Goal: Information Seeking & Learning: Learn about a topic

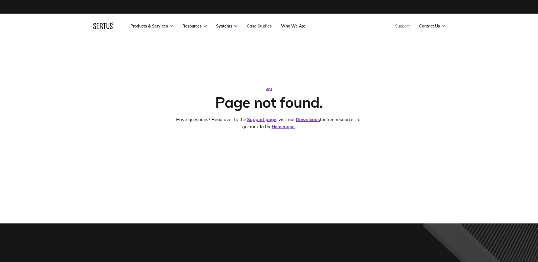
click at [253, 24] on link "Case Studies" at bounding box center [259, 26] width 25 height 5
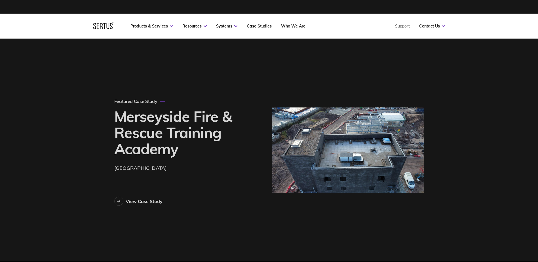
scroll to position [410, 325]
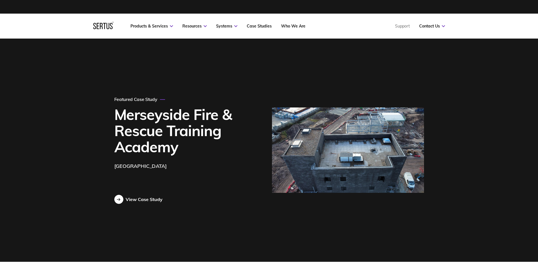
click at [121, 197] on div at bounding box center [118, 199] width 9 height 9
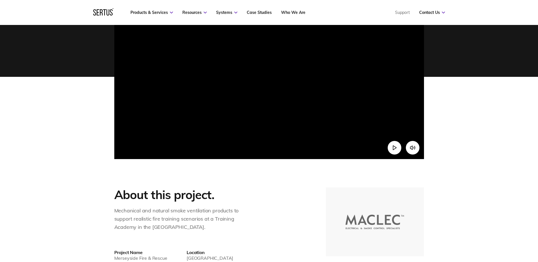
scroll to position [85, 0]
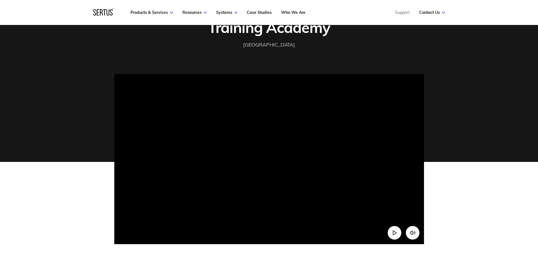
click at [293, 159] on video at bounding box center [269, 151] width 310 height 155
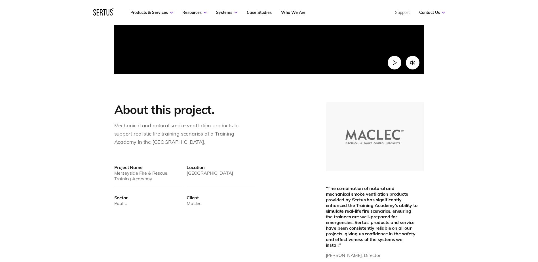
scroll to position [113, 0]
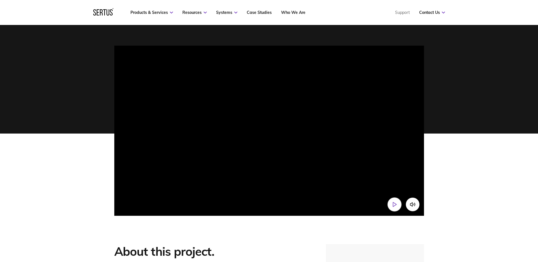
click at [393, 202] on polygon "Play video" at bounding box center [394, 204] width 3 height 4
click at [393, 204] on icon "Pause video" at bounding box center [394, 205] width 6 height 6
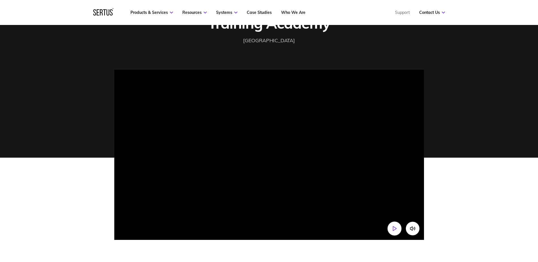
scroll to position [85, 0]
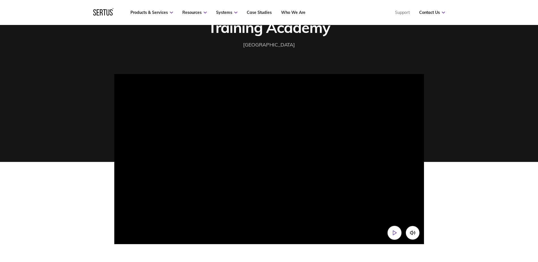
click at [396, 230] on icon "Play video" at bounding box center [394, 233] width 6 height 6
click at [412, 231] on icon "Mute video" at bounding box center [411, 233] width 2 height 4
click at [412, 231] on icon "Unmute video" at bounding box center [412, 231] width 0 height 0
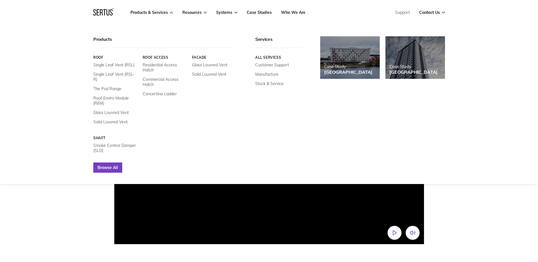
click at [109, 162] on link "Browse All" at bounding box center [107, 167] width 29 height 10
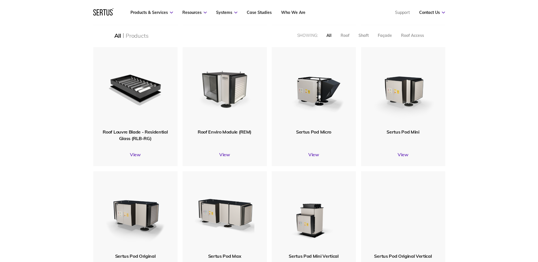
scroll to position [255, 0]
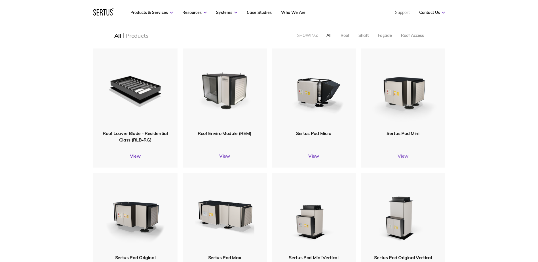
click at [404, 154] on link "View" at bounding box center [403, 156] width 84 height 6
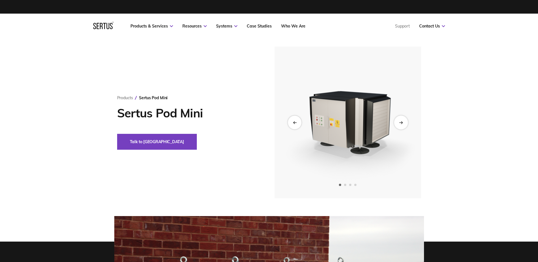
click at [399, 126] on div "Next slide" at bounding box center [401, 122] width 14 height 14
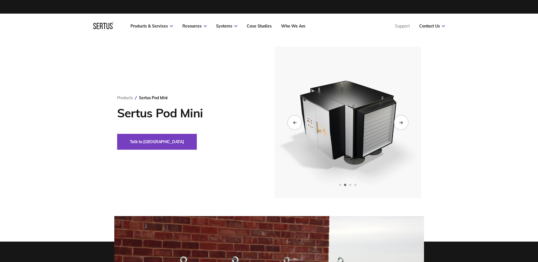
click at [399, 126] on div "Next slide" at bounding box center [401, 122] width 14 height 14
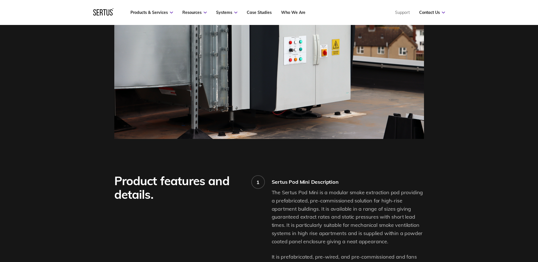
scroll to position [57, 0]
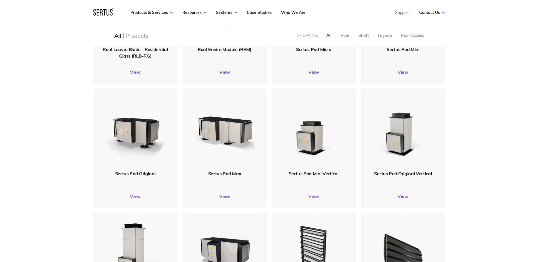
scroll to position [337, 0]
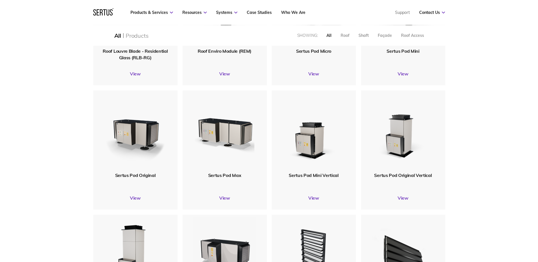
click at [315, 195] on div "Sertus Pod Mini Vertical View" at bounding box center [314, 149] width 84 height 119
click at [315, 195] on link "View" at bounding box center [314, 198] width 84 height 6
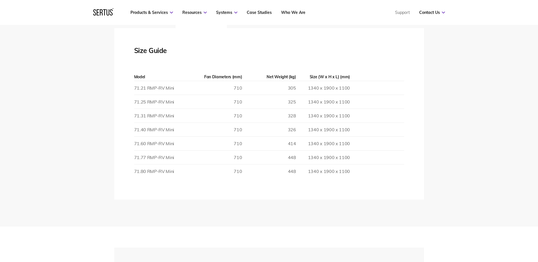
scroll to position [964, 0]
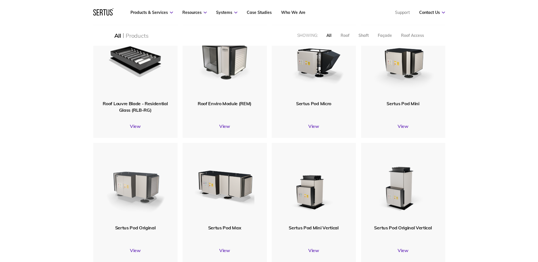
scroll to position [3, 3]
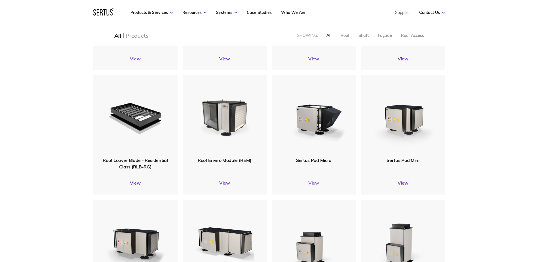
click at [314, 180] on link "View" at bounding box center [314, 183] width 84 height 6
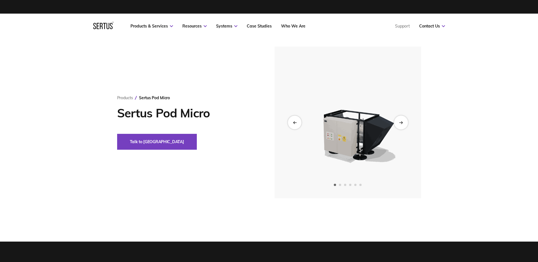
click at [404, 121] on div "Next slide" at bounding box center [401, 122] width 14 height 14
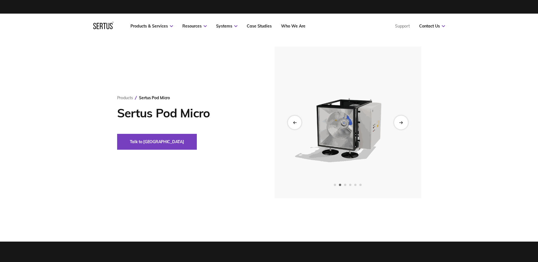
click at [404, 121] on div "Next slide" at bounding box center [401, 122] width 14 height 14
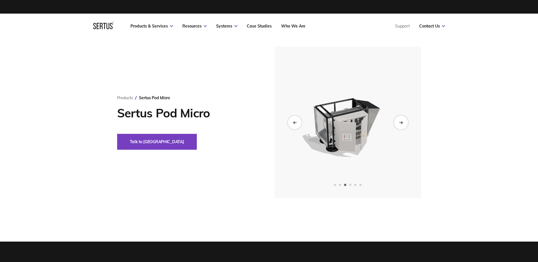
click at [404, 121] on div "Next slide" at bounding box center [401, 122] width 14 height 14
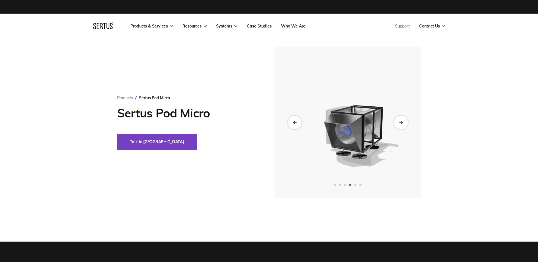
click at [404, 121] on div "Next slide" at bounding box center [401, 122] width 14 height 14
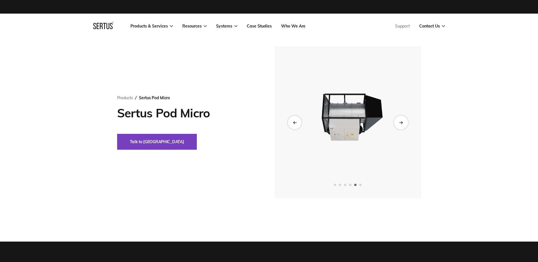
click at [404, 121] on div "Next slide" at bounding box center [401, 122] width 14 height 14
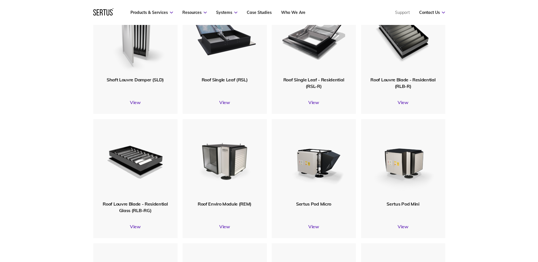
scroll to position [112, 0]
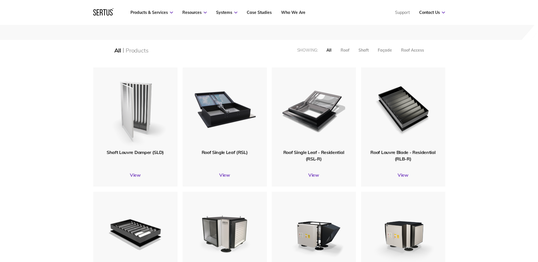
click at [134, 143] on img at bounding box center [135, 108] width 68 height 83
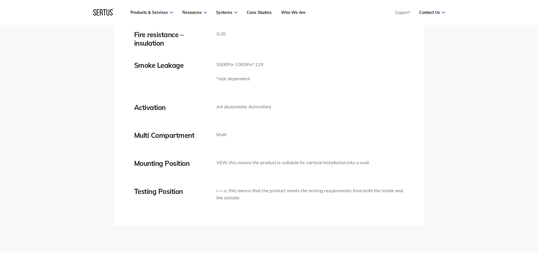
scroll to position [1163, 0]
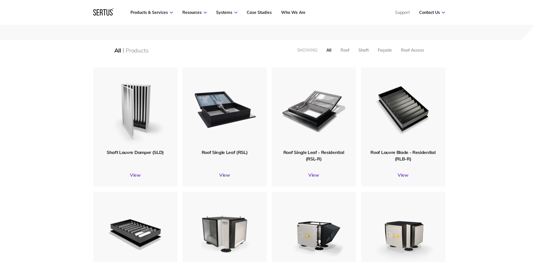
scroll to position [749, 360]
click at [406, 175] on link "View" at bounding box center [403, 175] width 84 height 6
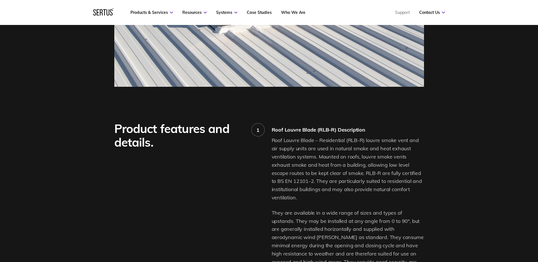
scroll to position [369, 0]
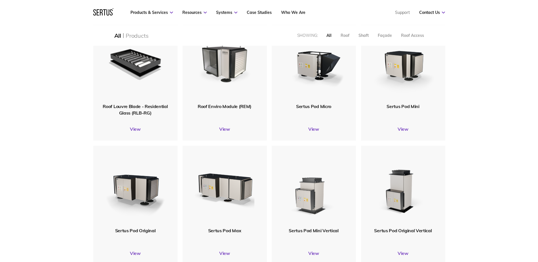
scroll to position [339, 0]
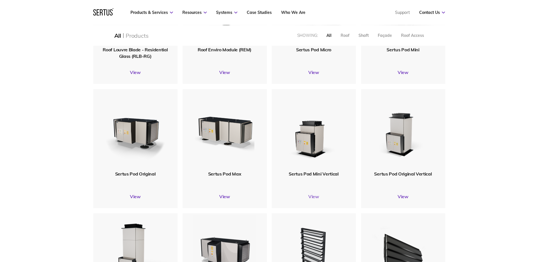
click at [313, 198] on link "View" at bounding box center [314, 197] width 84 height 6
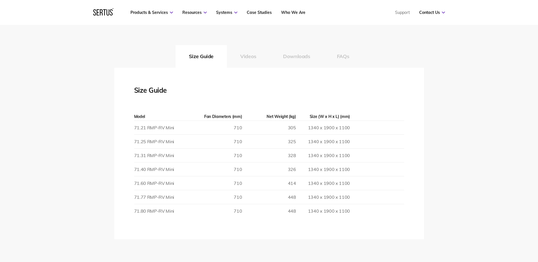
scroll to position [964, 0]
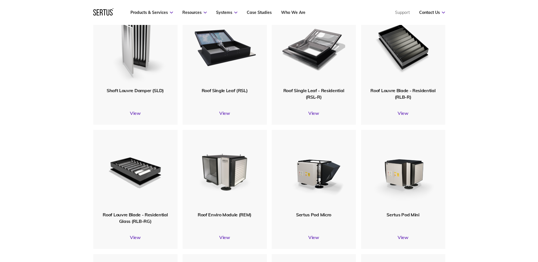
scroll to position [228, 0]
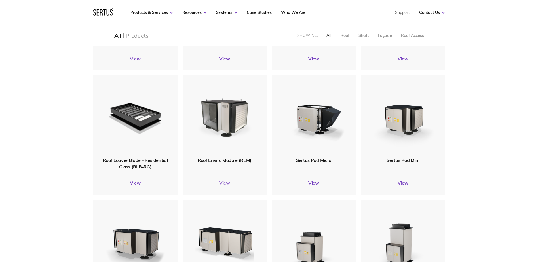
click at [224, 184] on link "View" at bounding box center [225, 183] width 84 height 6
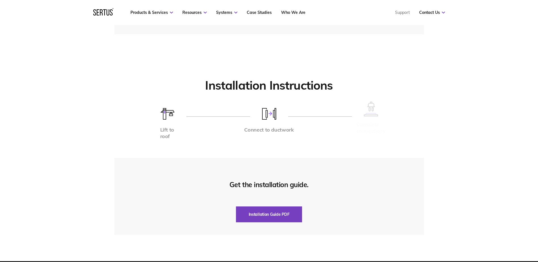
scroll to position [1361, 0]
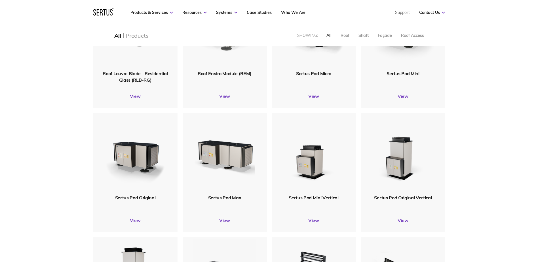
scroll to position [254, 0]
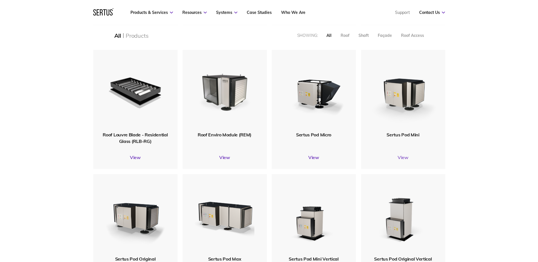
click at [406, 157] on link "View" at bounding box center [403, 158] width 84 height 6
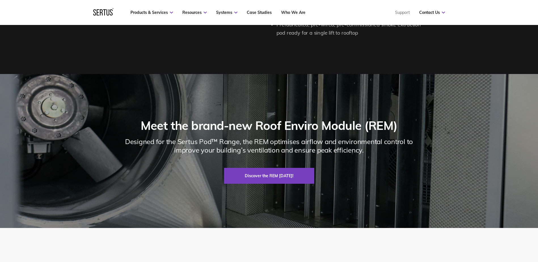
scroll to position [822, 0]
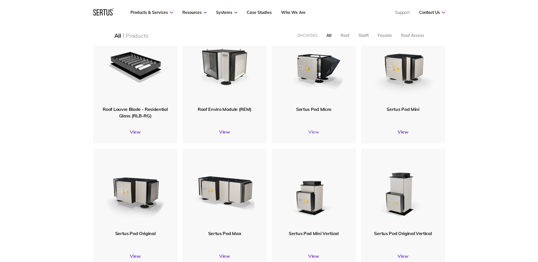
scroll to position [749, 360]
click at [312, 133] on link "View" at bounding box center [314, 132] width 84 height 6
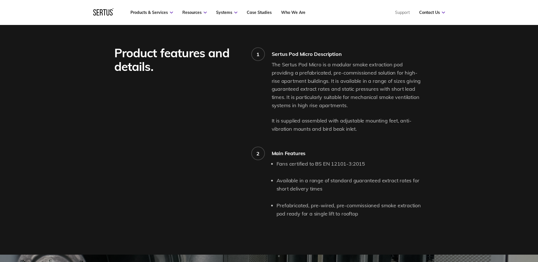
scroll to position [454, 0]
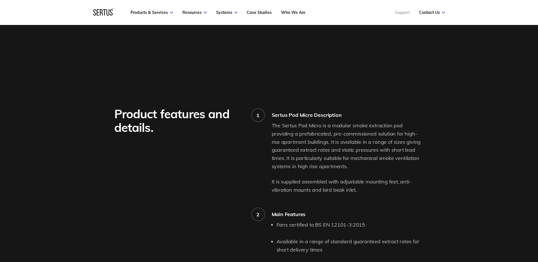
click at [401, 13] on link "Support" at bounding box center [402, 12] width 15 height 5
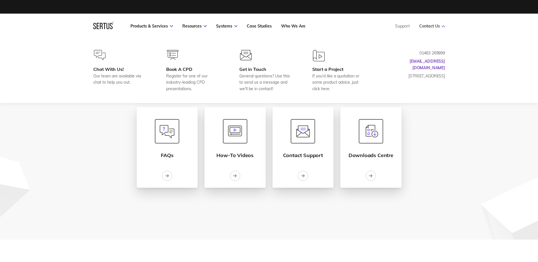
click at [442, 25] on link "Contact Us" at bounding box center [432, 26] width 26 height 5
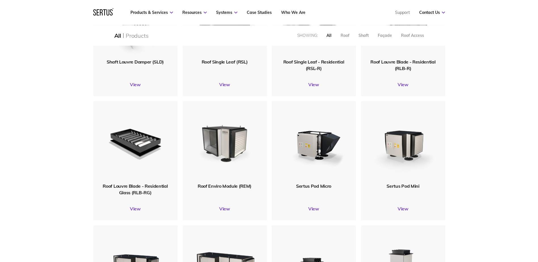
scroll to position [200, 0]
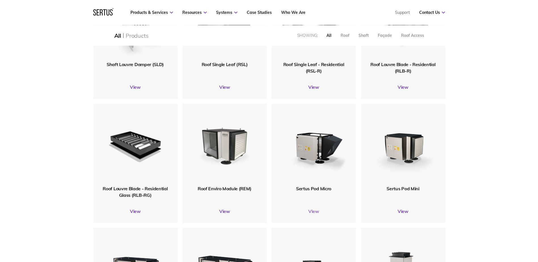
click at [314, 212] on link "View" at bounding box center [314, 211] width 84 height 6
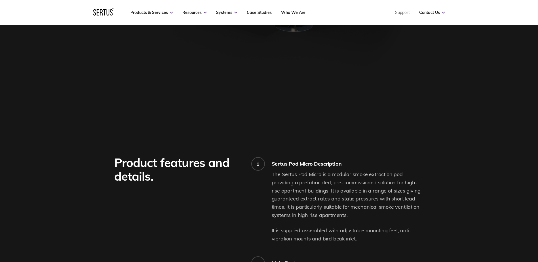
scroll to position [340, 0]
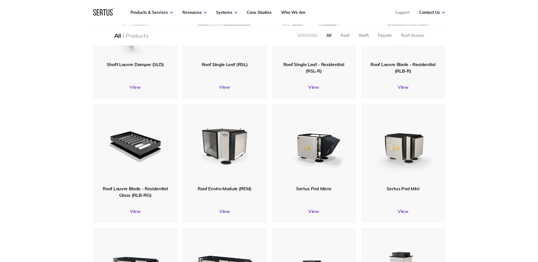
scroll to position [749, 360]
click at [403, 211] on link "View" at bounding box center [403, 211] width 84 height 6
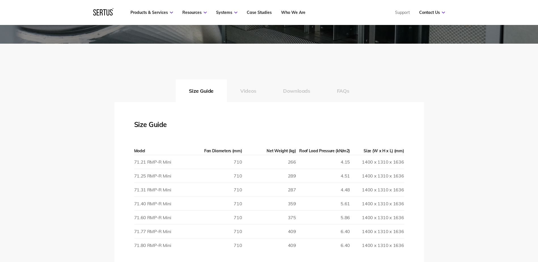
scroll to position [879, 0]
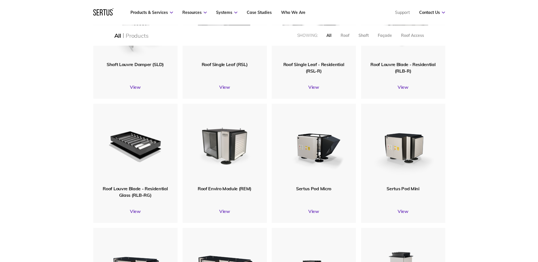
scroll to position [749, 360]
click at [222, 212] on link "View" at bounding box center [225, 211] width 84 height 6
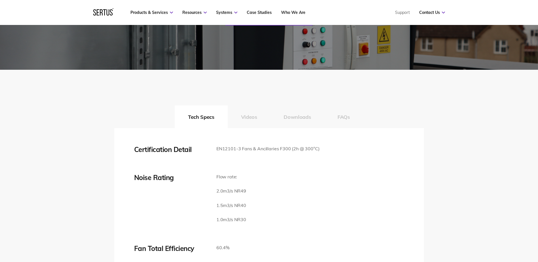
scroll to position [1021, 0]
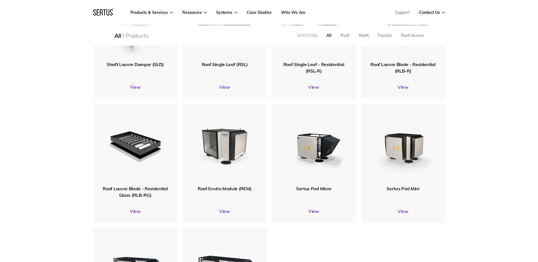
scroll to position [717, 360]
